Goal: Obtain resource: Obtain resource

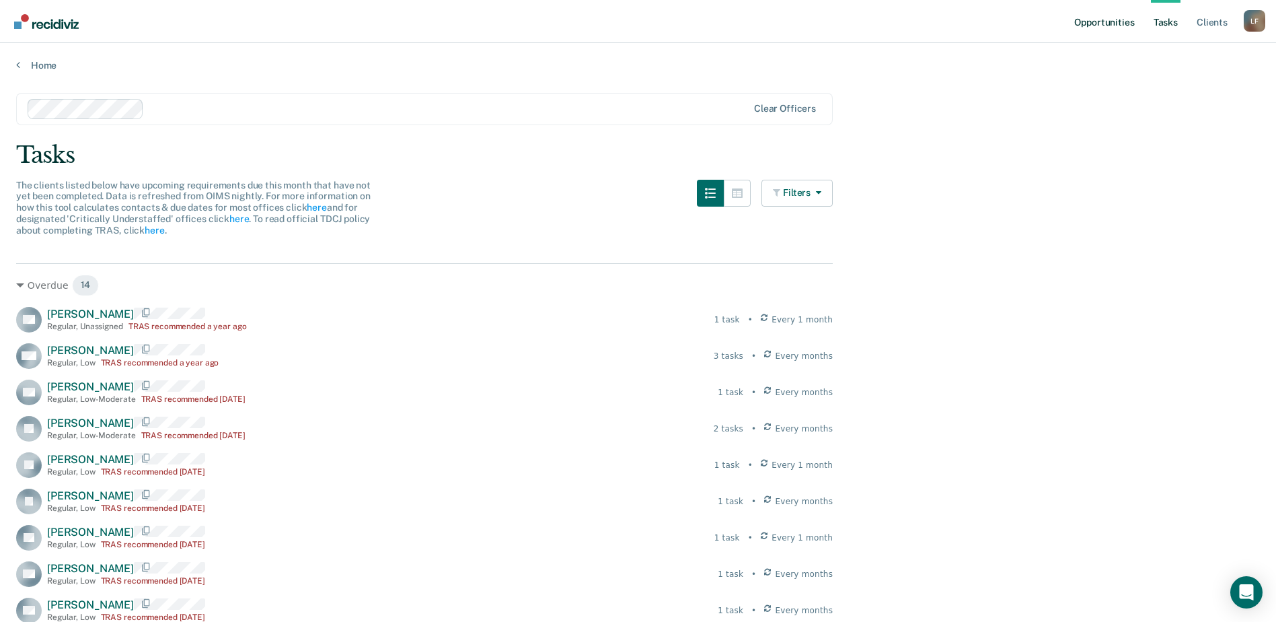
click at [1085, 26] on link "Opportunities" at bounding box center [1104, 21] width 65 height 43
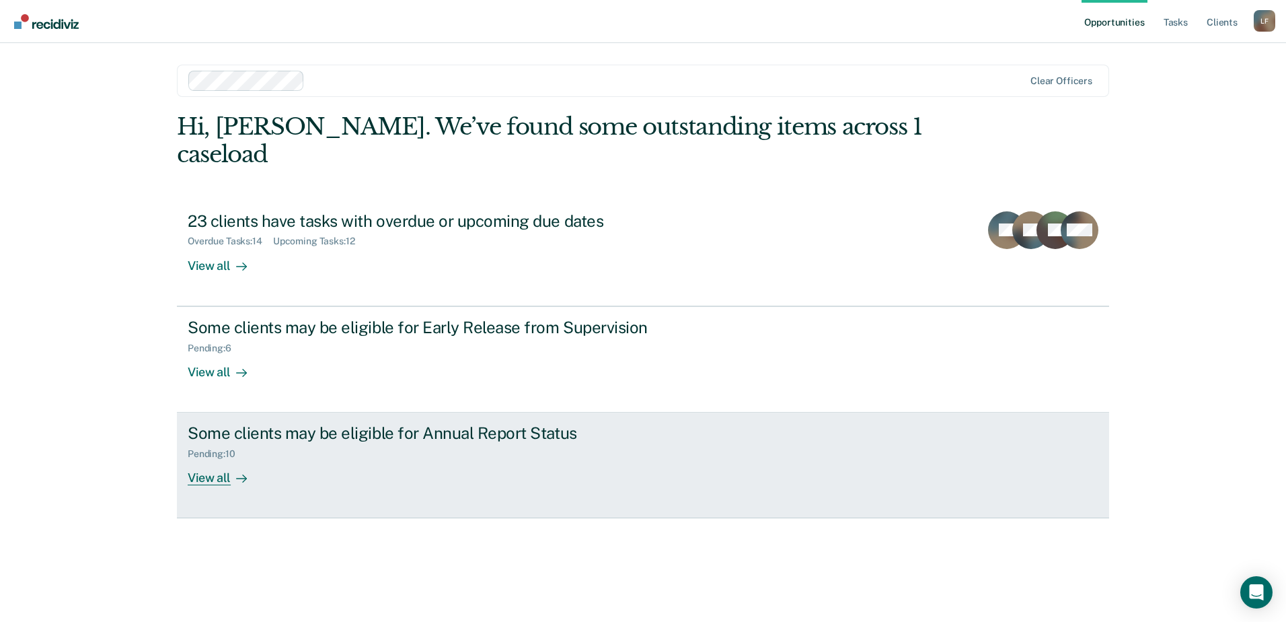
click at [453, 472] on link "Some clients may be eligible for Annual Report Status Pending : 10 View all" at bounding box center [643, 465] width 932 height 106
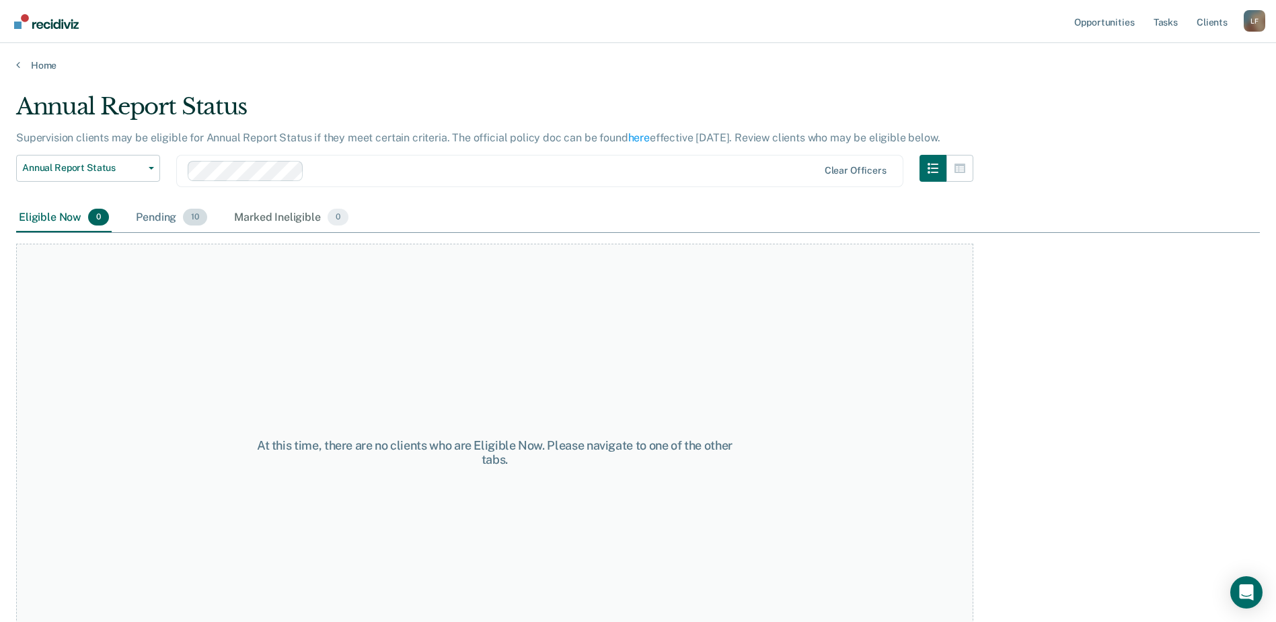
click at [188, 215] on span "10" at bounding box center [195, 217] width 24 height 17
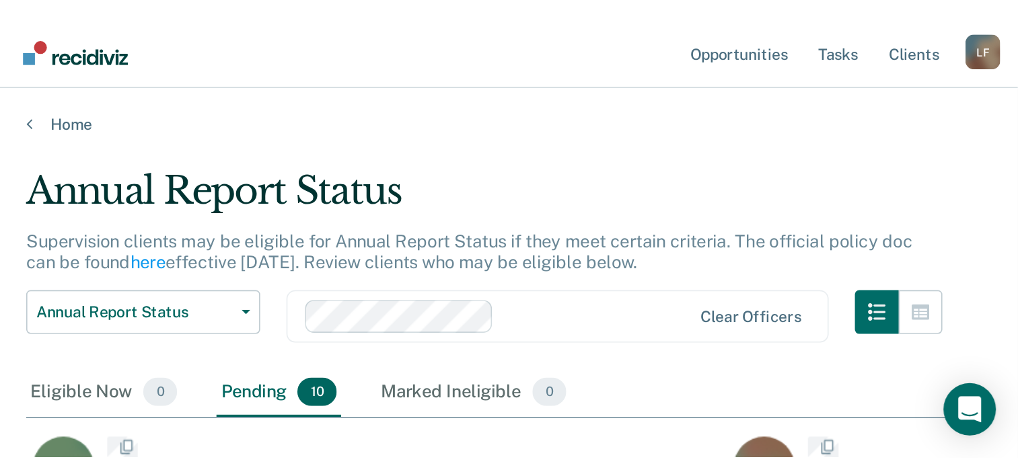
scroll to position [417, 975]
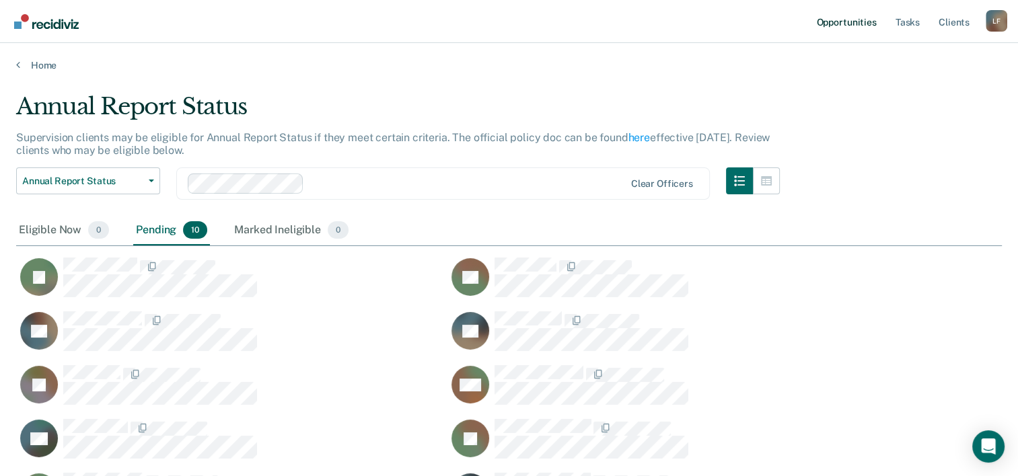
click at [845, 19] on link "Opportunities" at bounding box center [845, 21] width 65 height 43
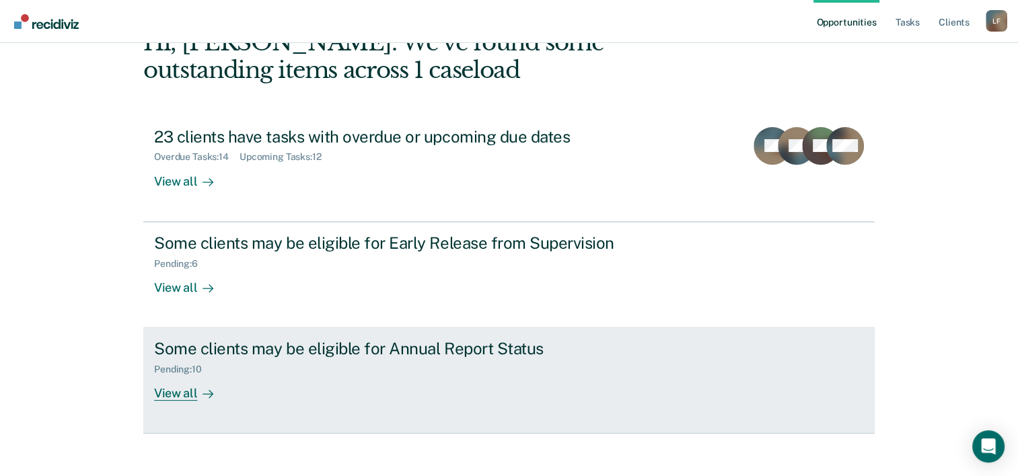
scroll to position [95, 0]
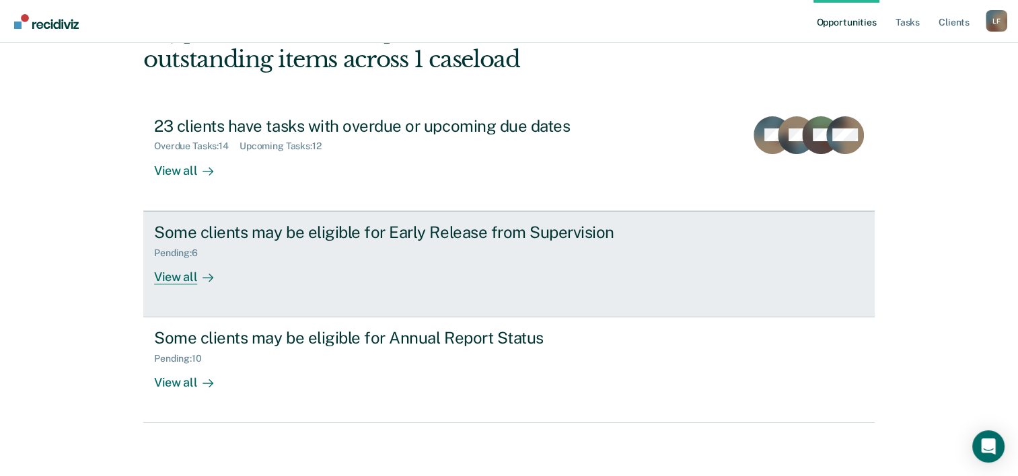
click at [289, 291] on link "Some clients may be eligible for Early Release from Supervision Pending : 6 Vie…" at bounding box center [508, 264] width 731 height 106
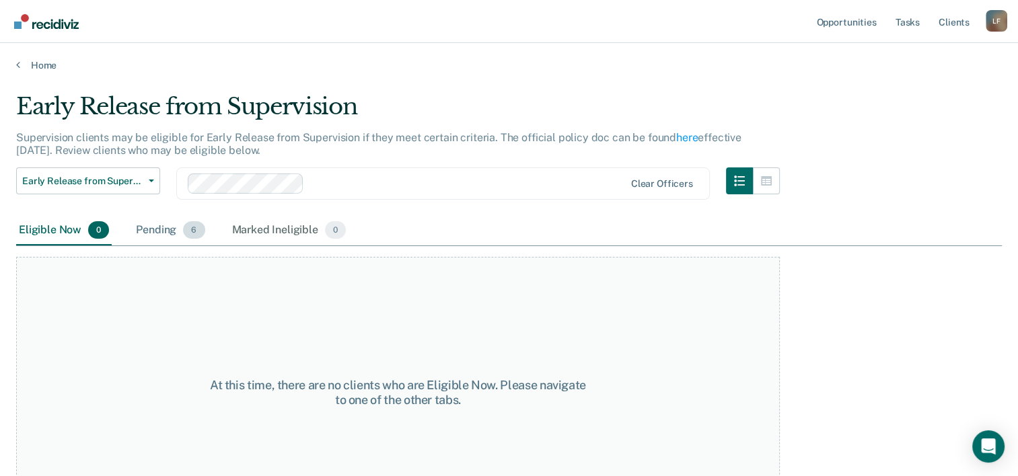
click at [180, 235] on div "Pending 6" at bounding box center [170, 231] width 74 height 30
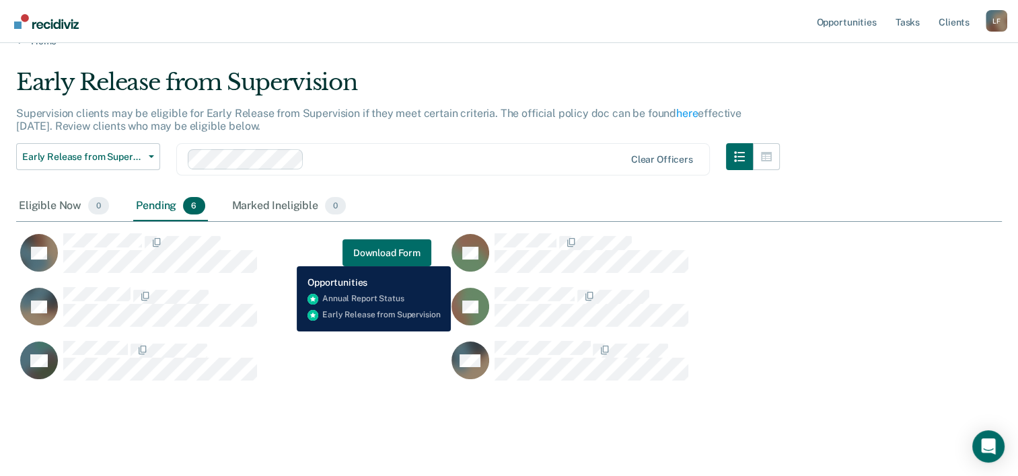
scroll to position [38, 0]
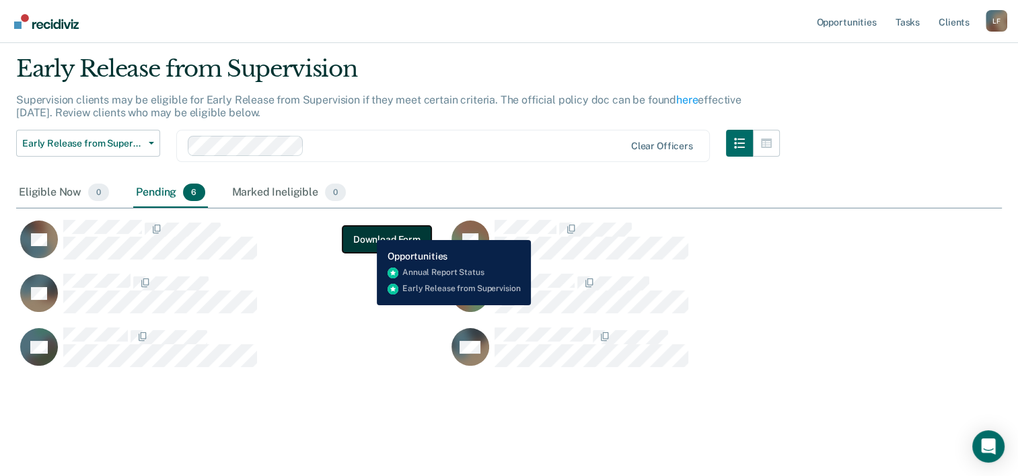
click at [367, 230] on button "Download Form" at bounding box center [386, 239] width 89 height 27
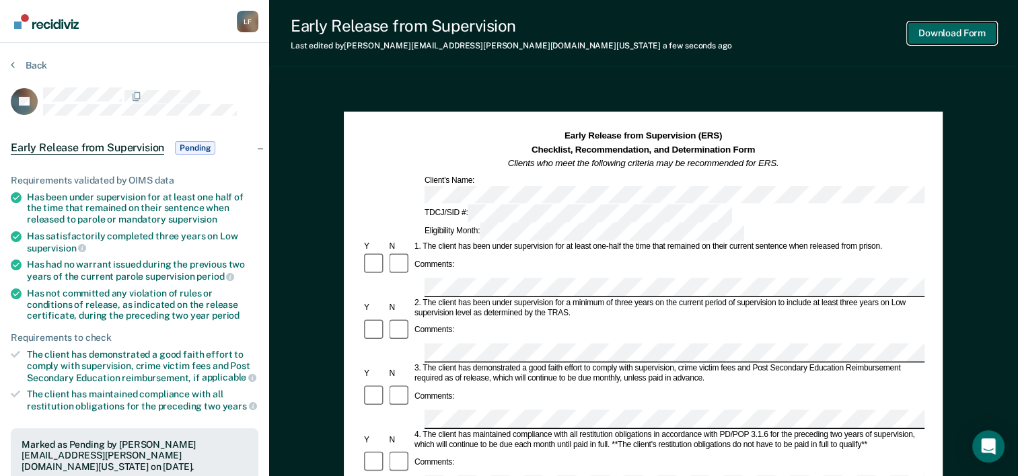
click at [940, 42] on button "Download Form" at bounding box center [951, 33] width 89 height 22
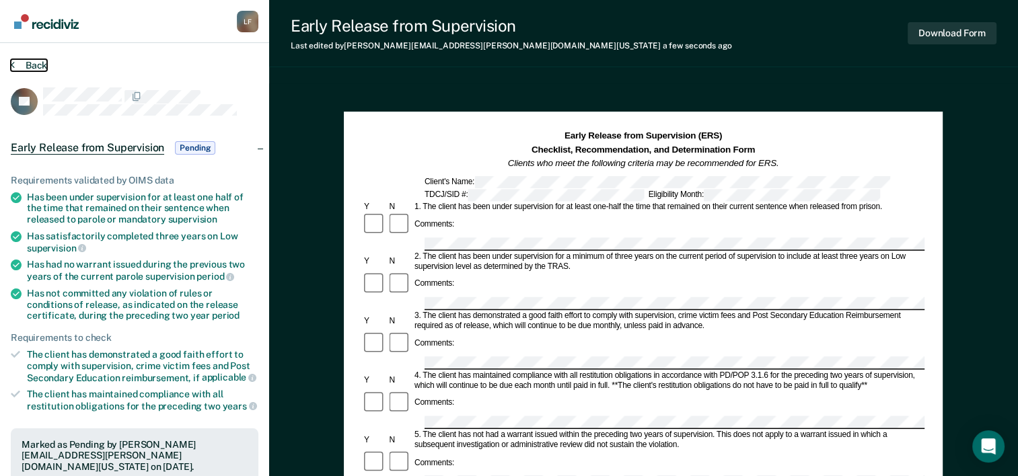
click at [38, 65] on button "Back" at bounding box center [29, 65] width 36 height 12
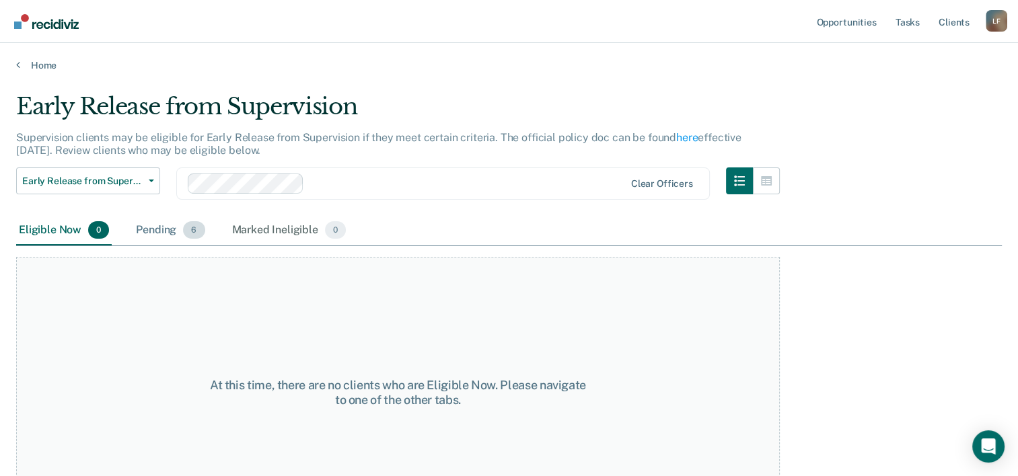
click at [149, 223] on div "Pending 6" at bounding box center [170, 231] width 74 height 30
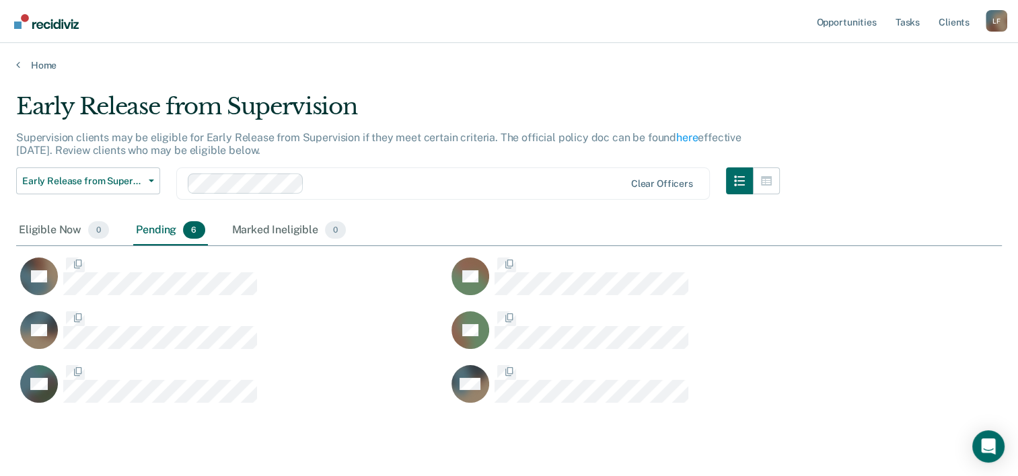
scroll to position [309, 975]
click at [151, 234] on div "Pending 6" at bounding box center [170, 231] width 74 height 30
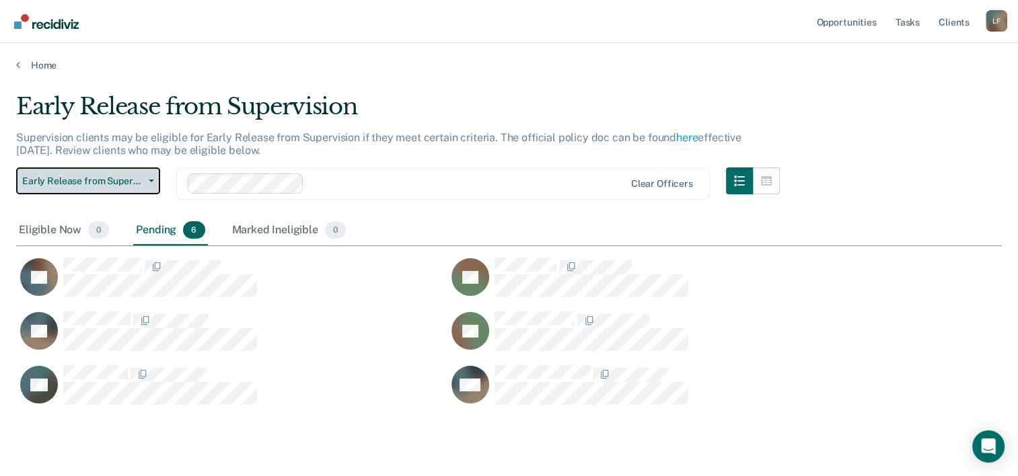
click at [91, 190] on button "Early Release from Supervision" at bounding box center [88, 181] width 144 height 27
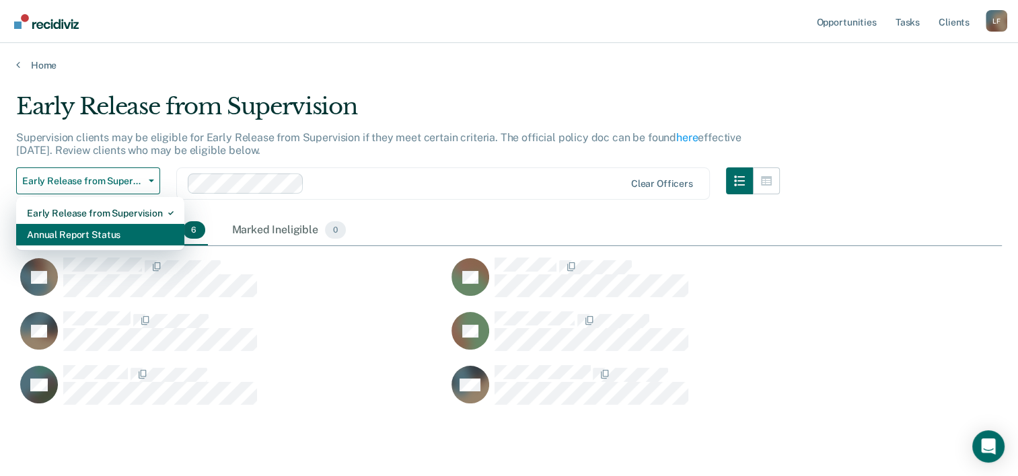
click at [91, 236] on div "Annual Report Status" at bounding box center [100, 235] width 147 height 22
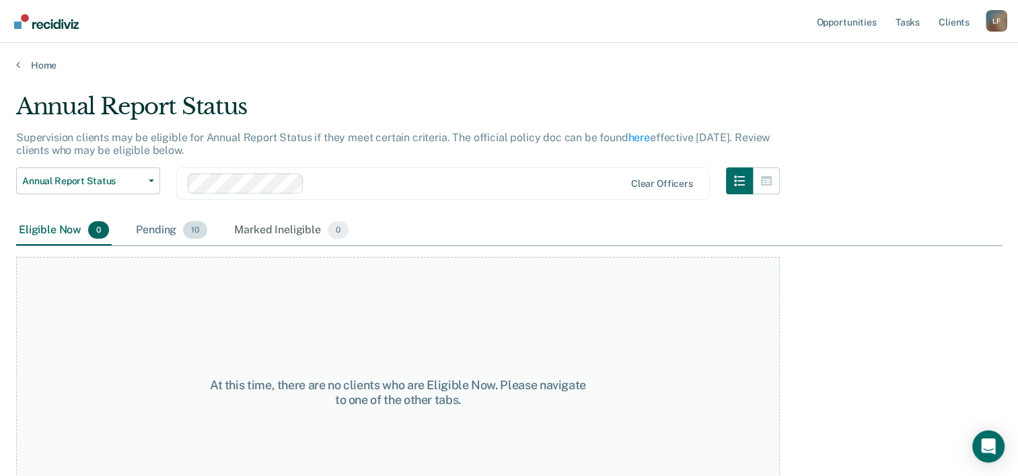
click at [197, 229] on span "10" at bounding box center [195, 229] width 24 height 17
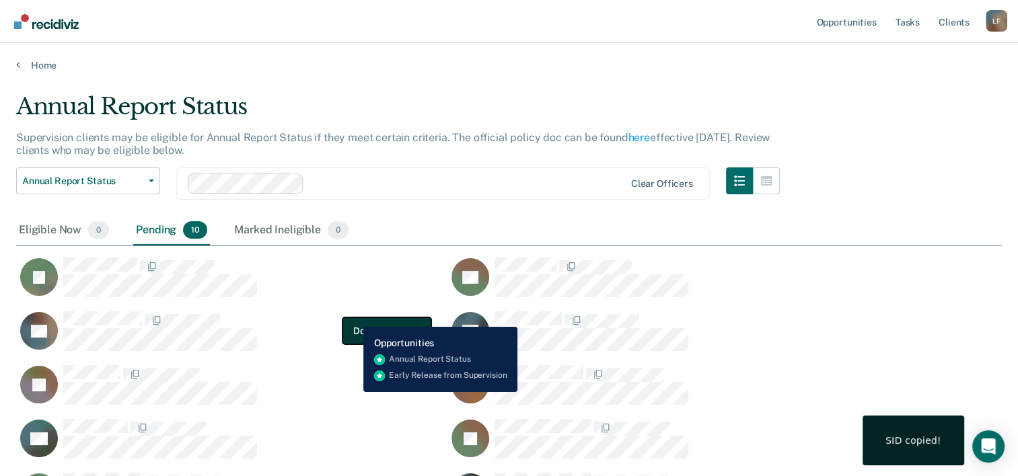
click at [357, 318] on button "Download Form" at bounding box center [386, 331] width 89 height 27
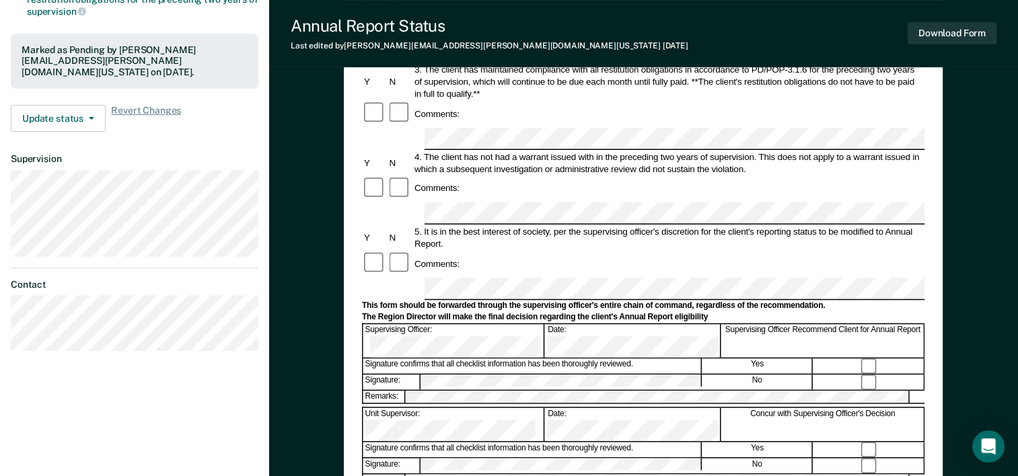
scroll to position [269, 0]
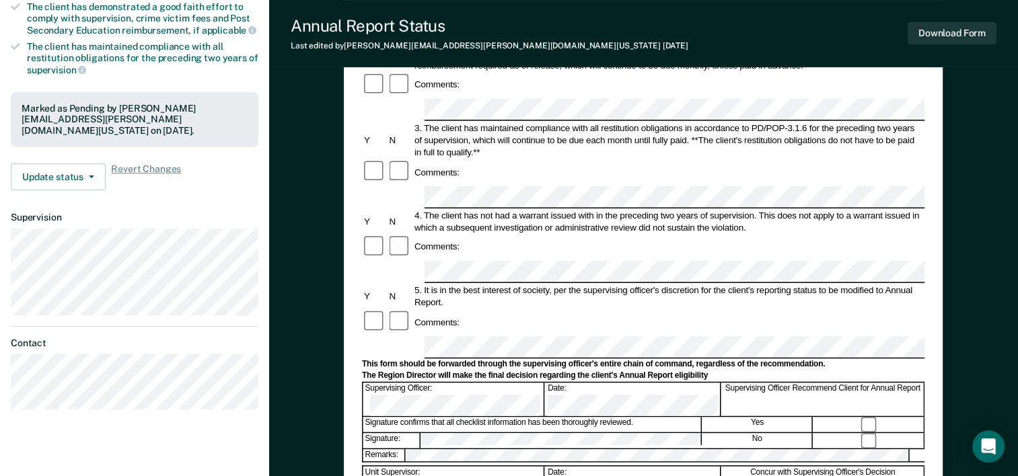
click at [548, 382] on div "Supervising Officer: Date: Supervising Officer Recommend Client for Annual Repo…" at bounding box center [643, 399] width 562 height 34
click at [946, 37] on button "Download Form" at bounding box center [951, 33] width 89 height 22
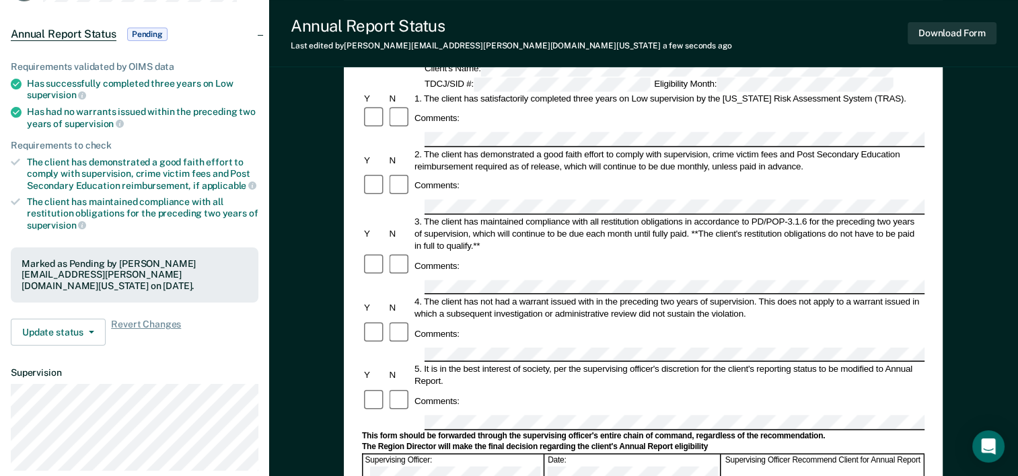
scroll to position [0, 0]
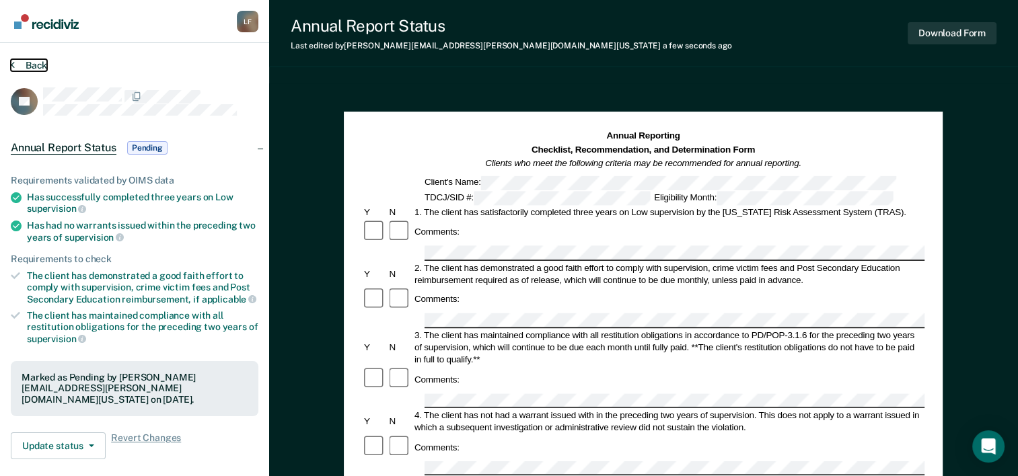
click at [18, 64] on button "Back" at bounding box center [29, 65] width 36 height 12
